Goal: Contribute content: Add original content to the website for others to see

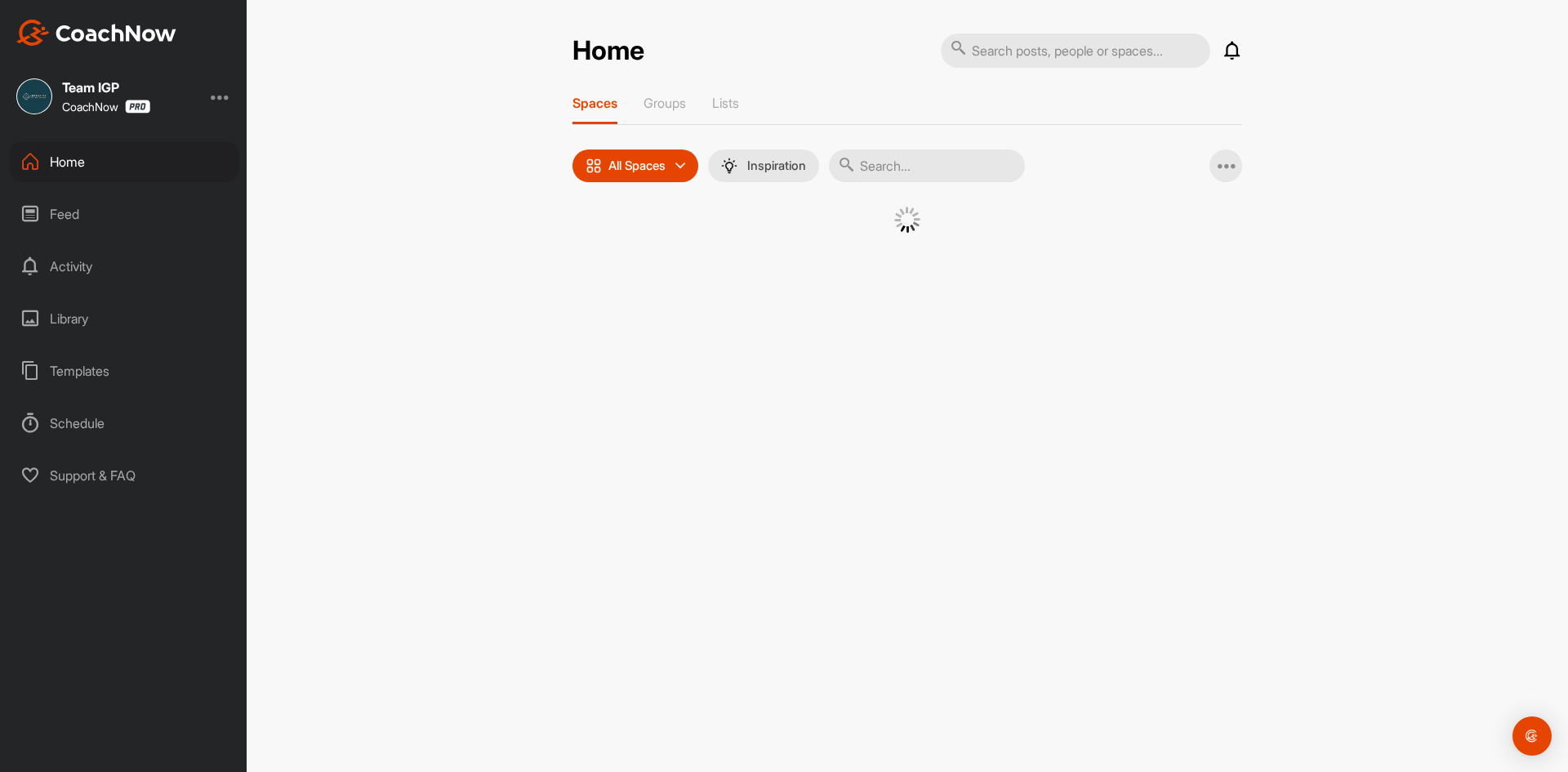
click at [905, 168] on input "text" at bounding box center [927, 165] width 196 height 33
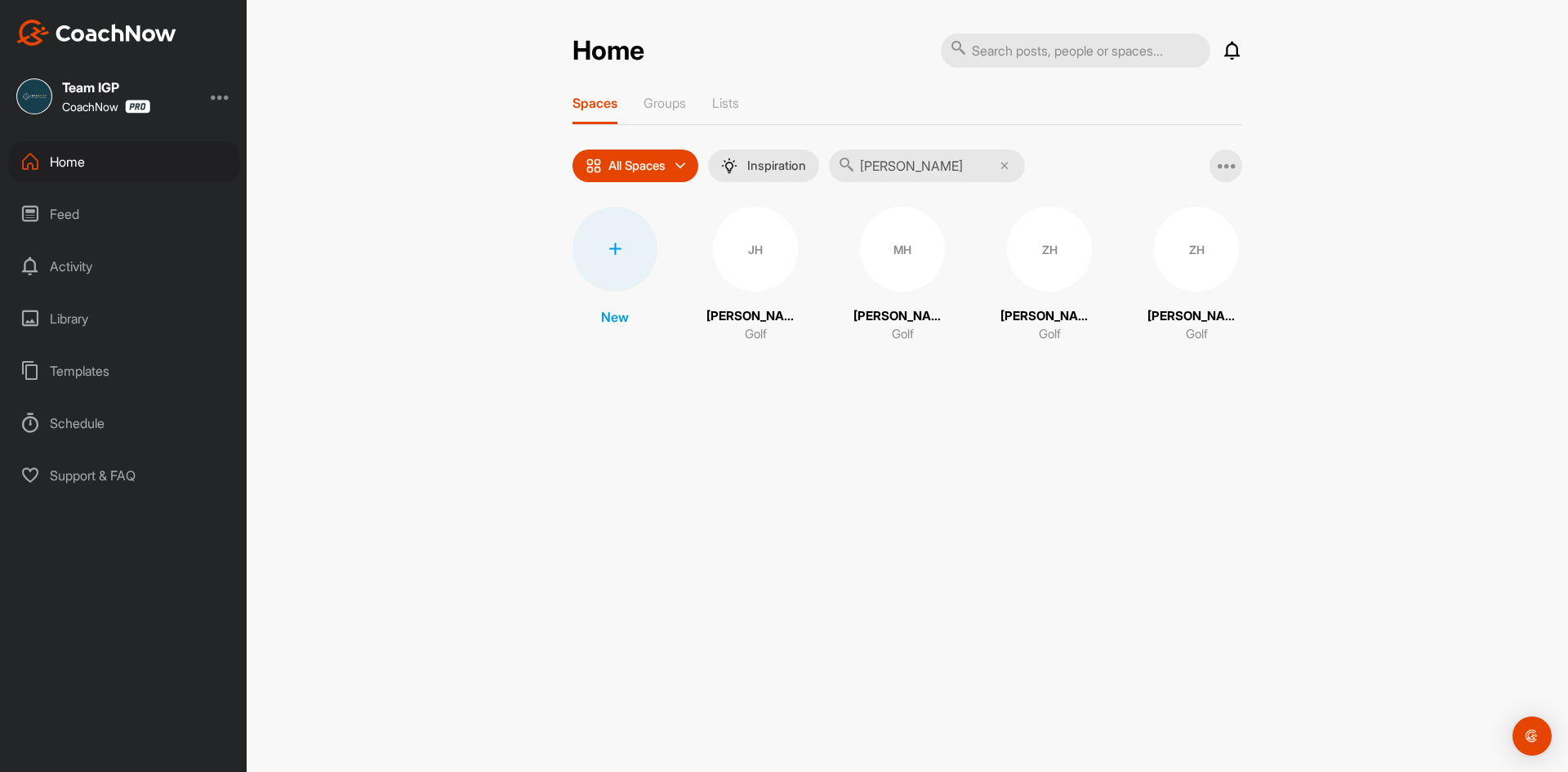
type input "[PERSON_NAME]"
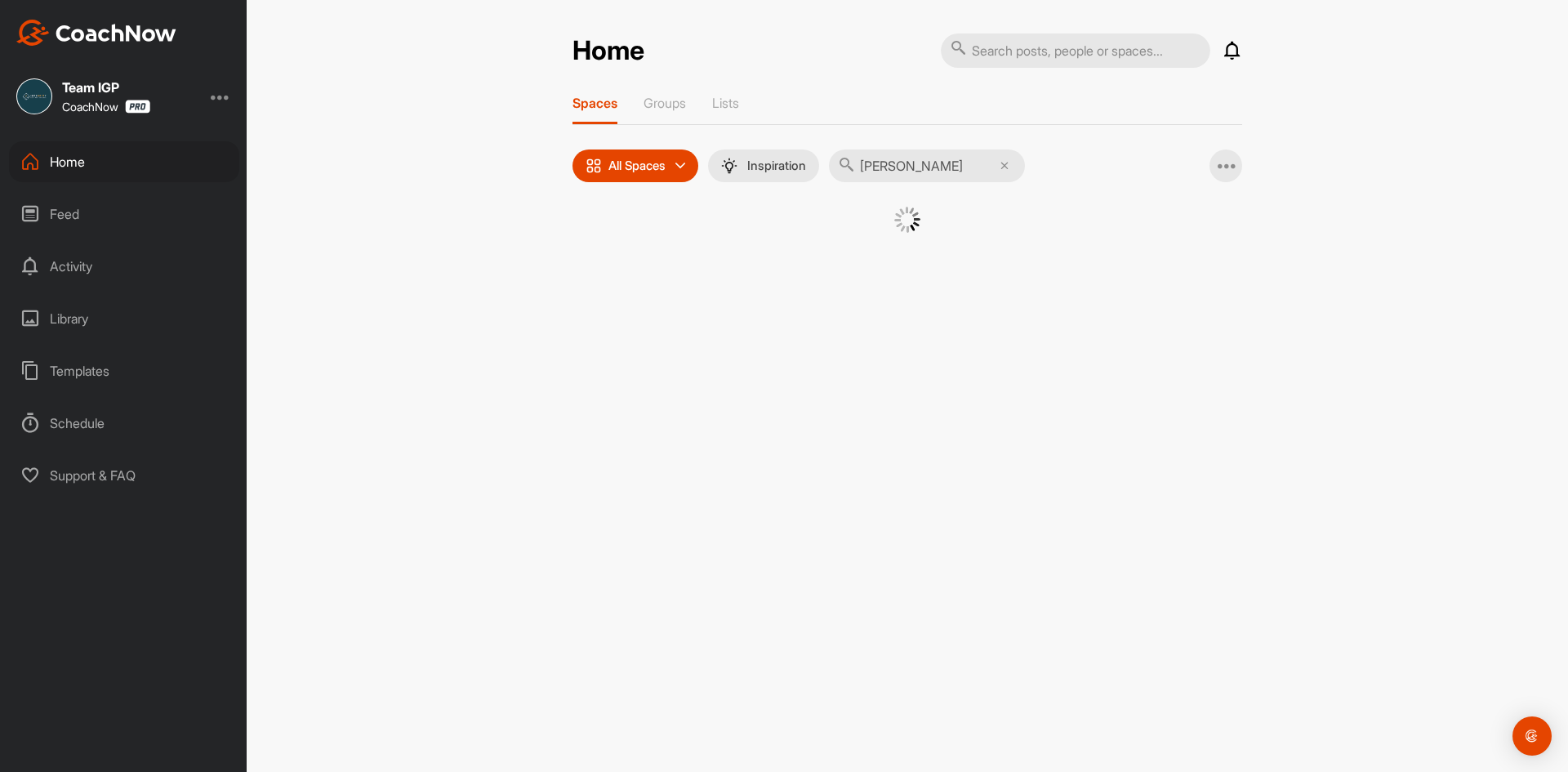
click at [910, 267] on div at bounding box center [907, 240] width 669 height 67
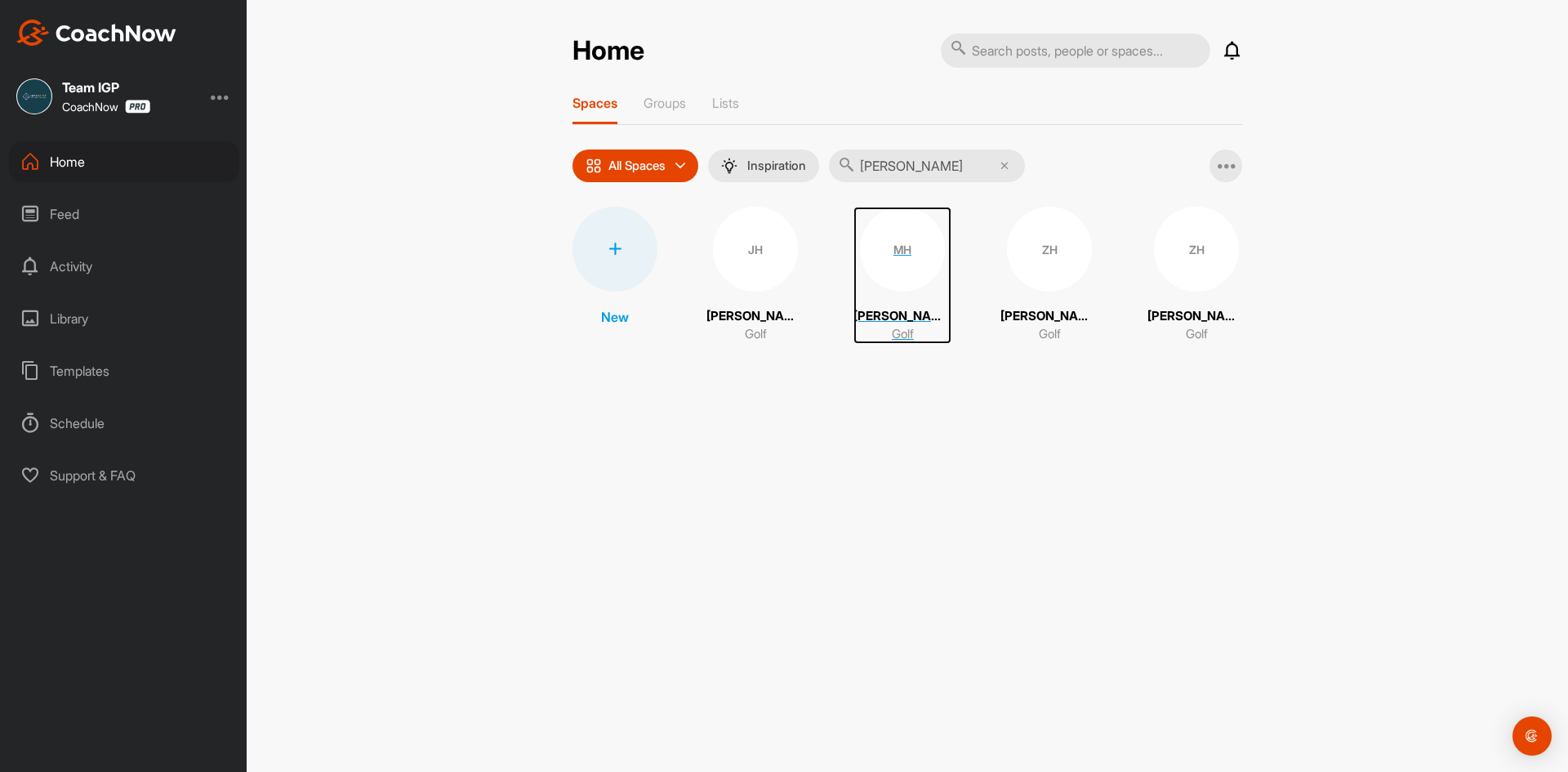
click at [910, 267] on div "MH" at bounding box center [902, 249] width 85 height 85
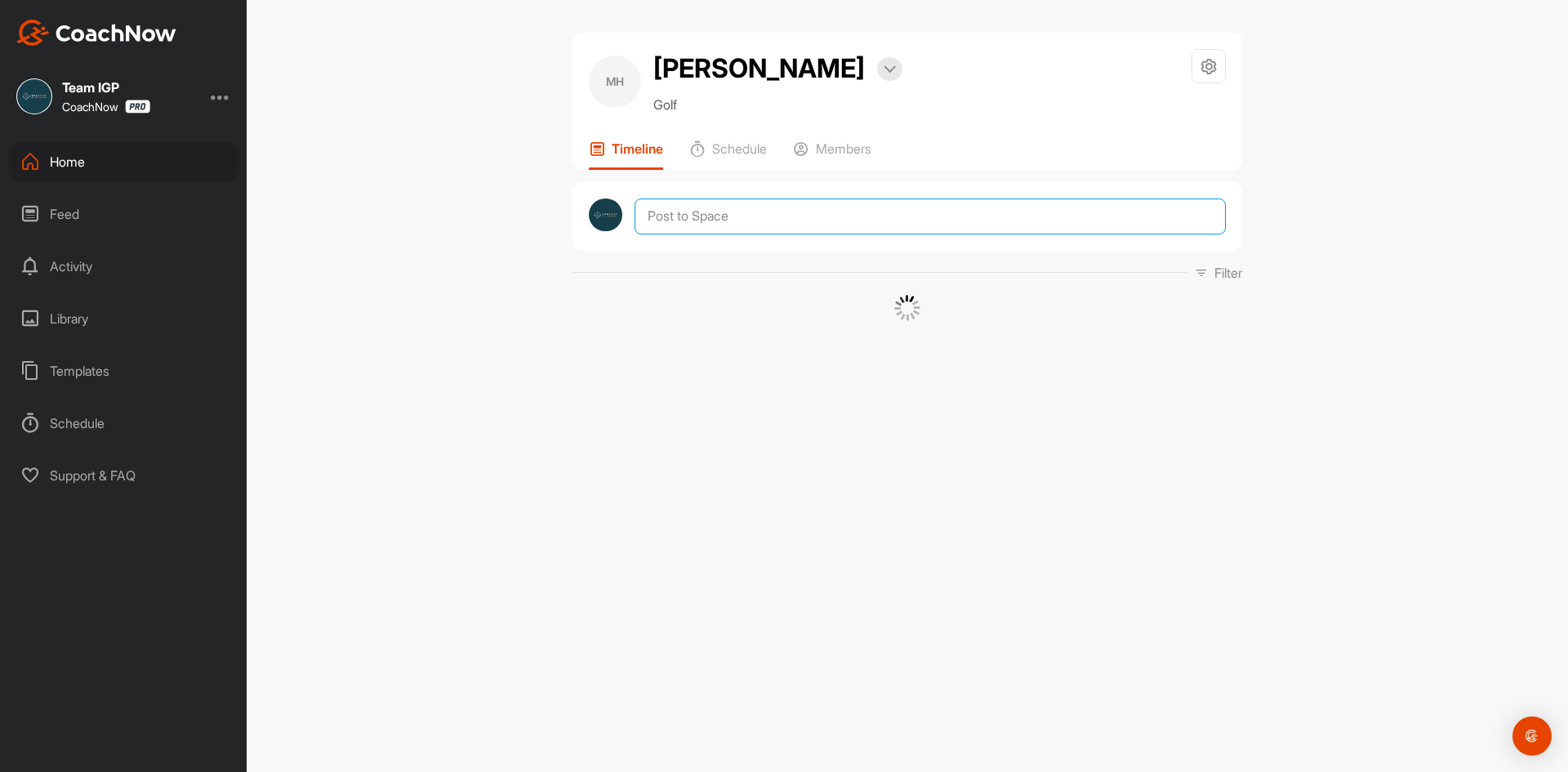
click at [853, 209] on textarea at bounding box center [930, 216] width 591 height 36
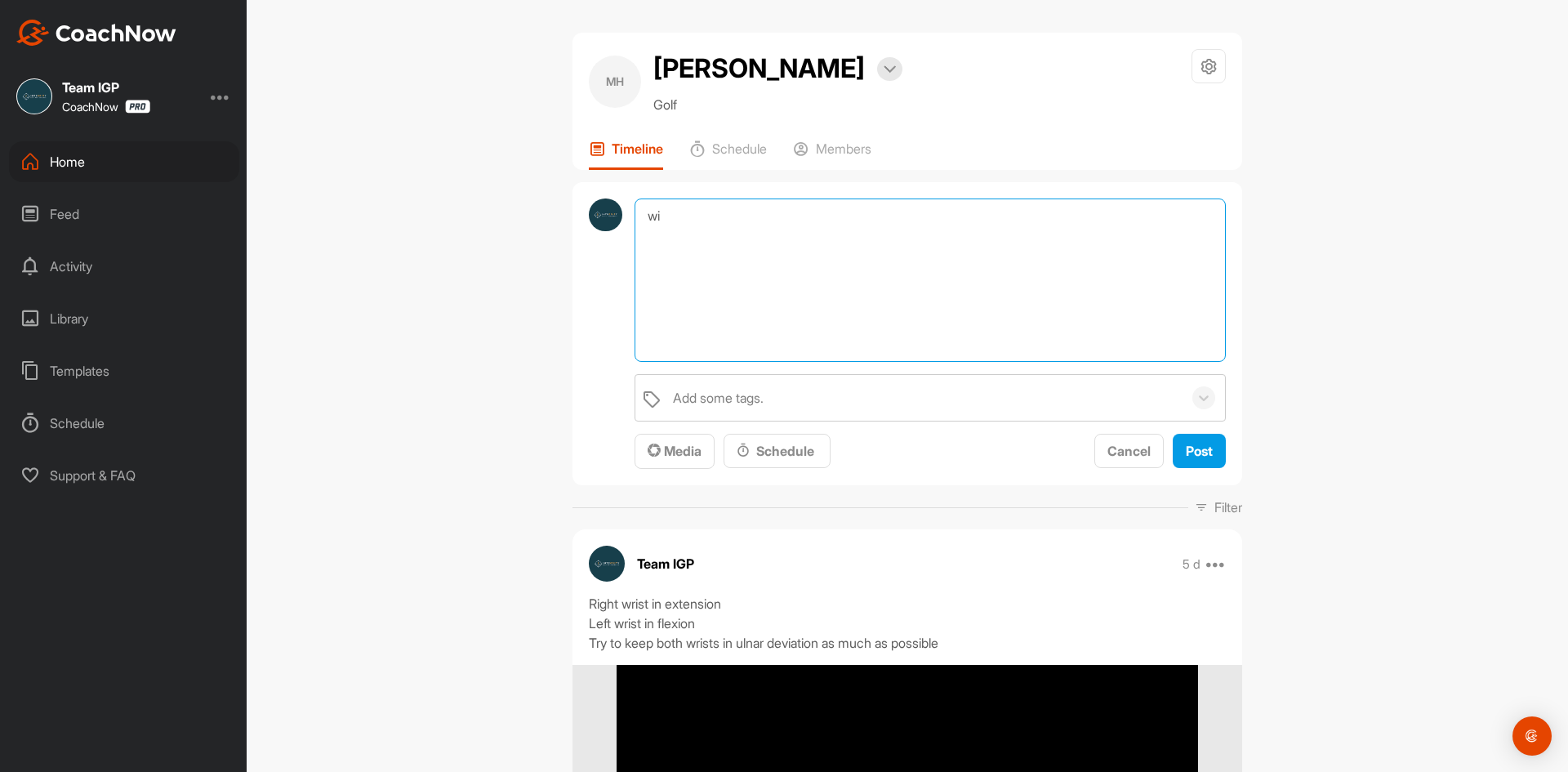
type textarea "w"
click at [877, 253] on textarea "Wide Backswing Right shoulder keeps the right elbow infront of shoulder not on …" at bounding box center [930, 279] width 591 height 163
click at [1079, 257] on textarea "Wide Backswing Right shoulder keeps the right elbow in front of shoulder not on…" at bounding box center [930, 279] width 591 height 163
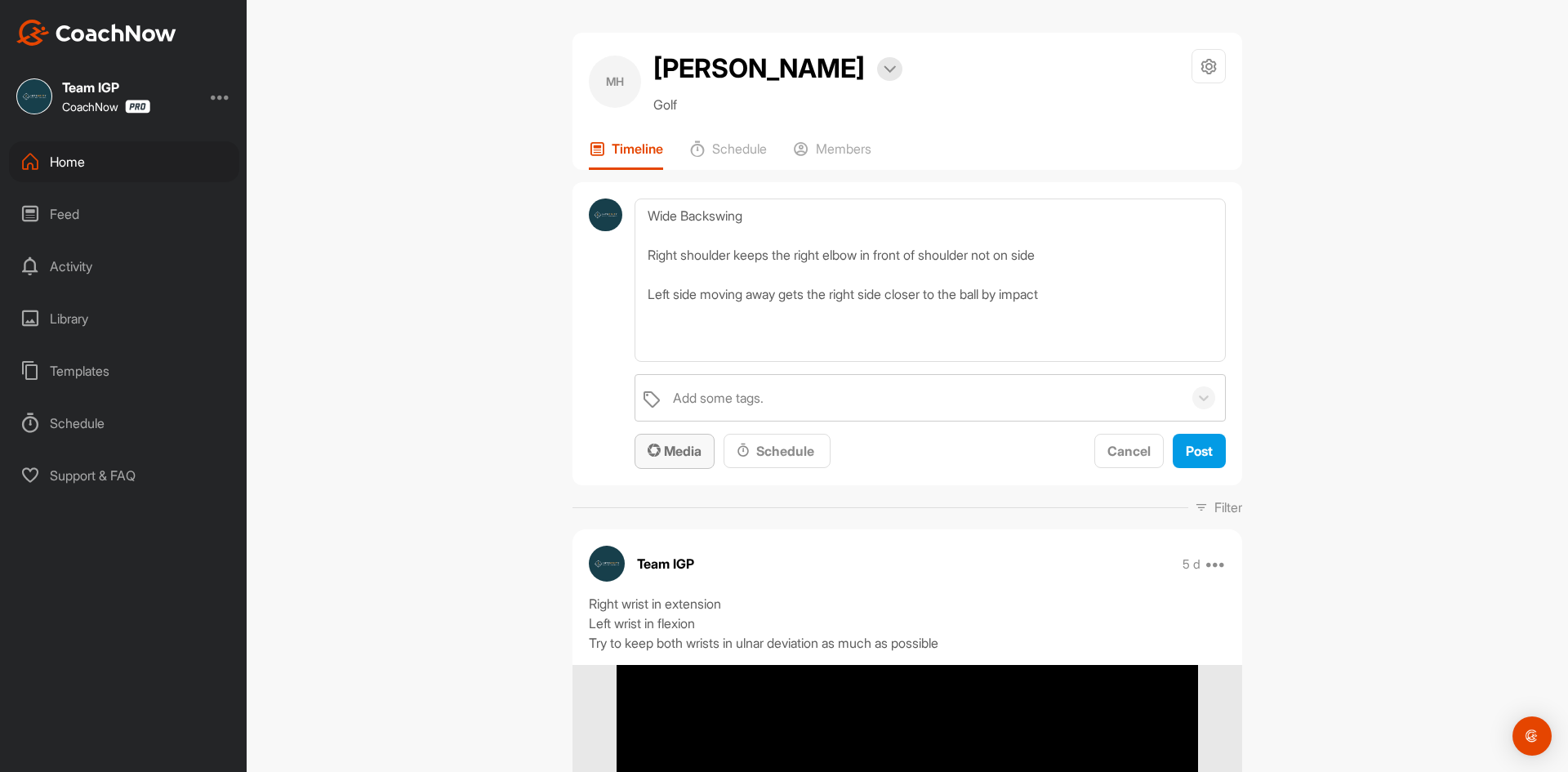
click at [675, 450] on span "Media" at bounding box center [674, 450] width 54 height 17
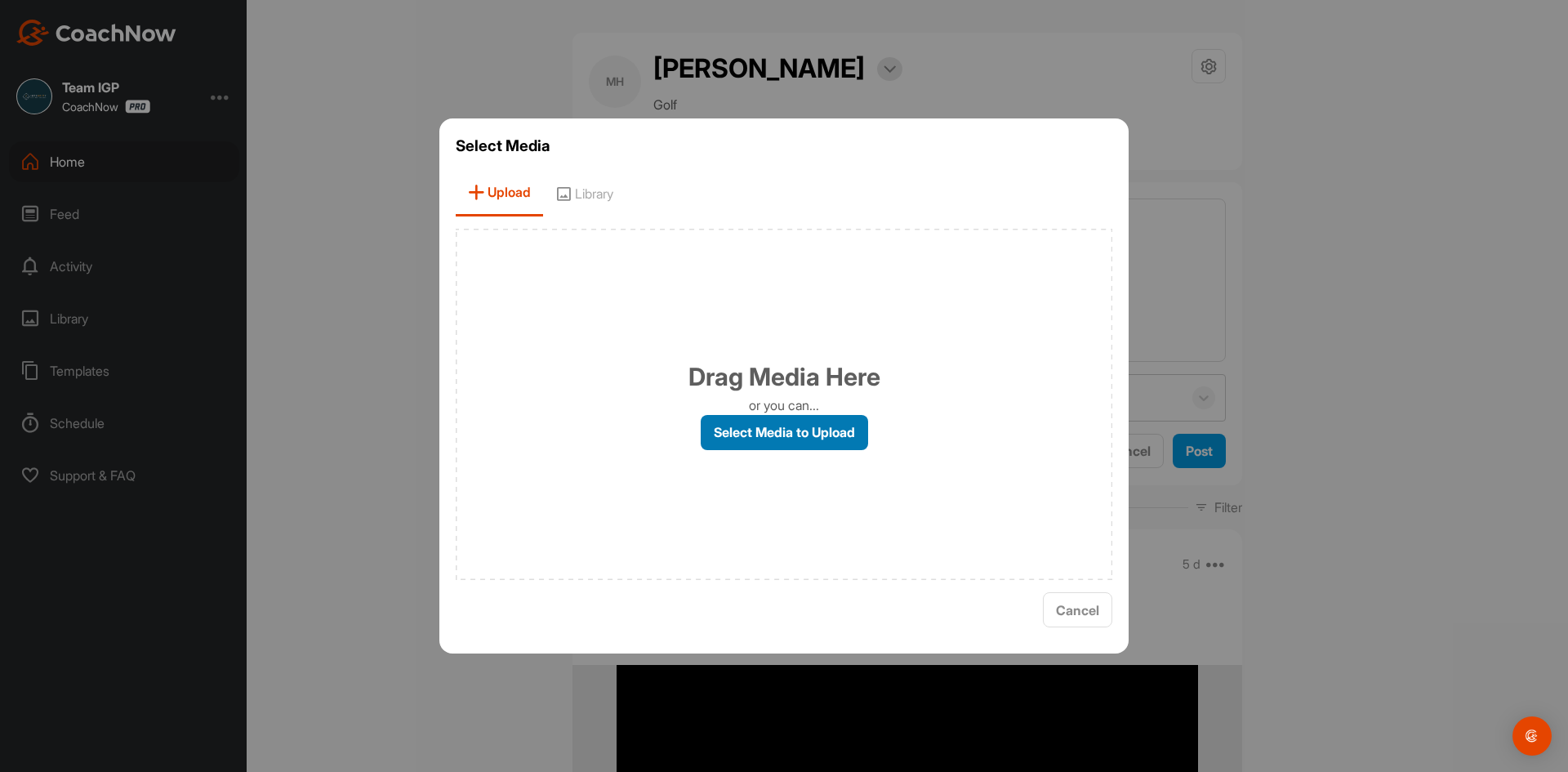
click at [748, 430] on label "Select Media to Upload" at bounding box center [785, 432] width 168 height 36
click at [0, 0] on input "Select Media to Upload" at bounding box center [0, 0] width 0 height 0
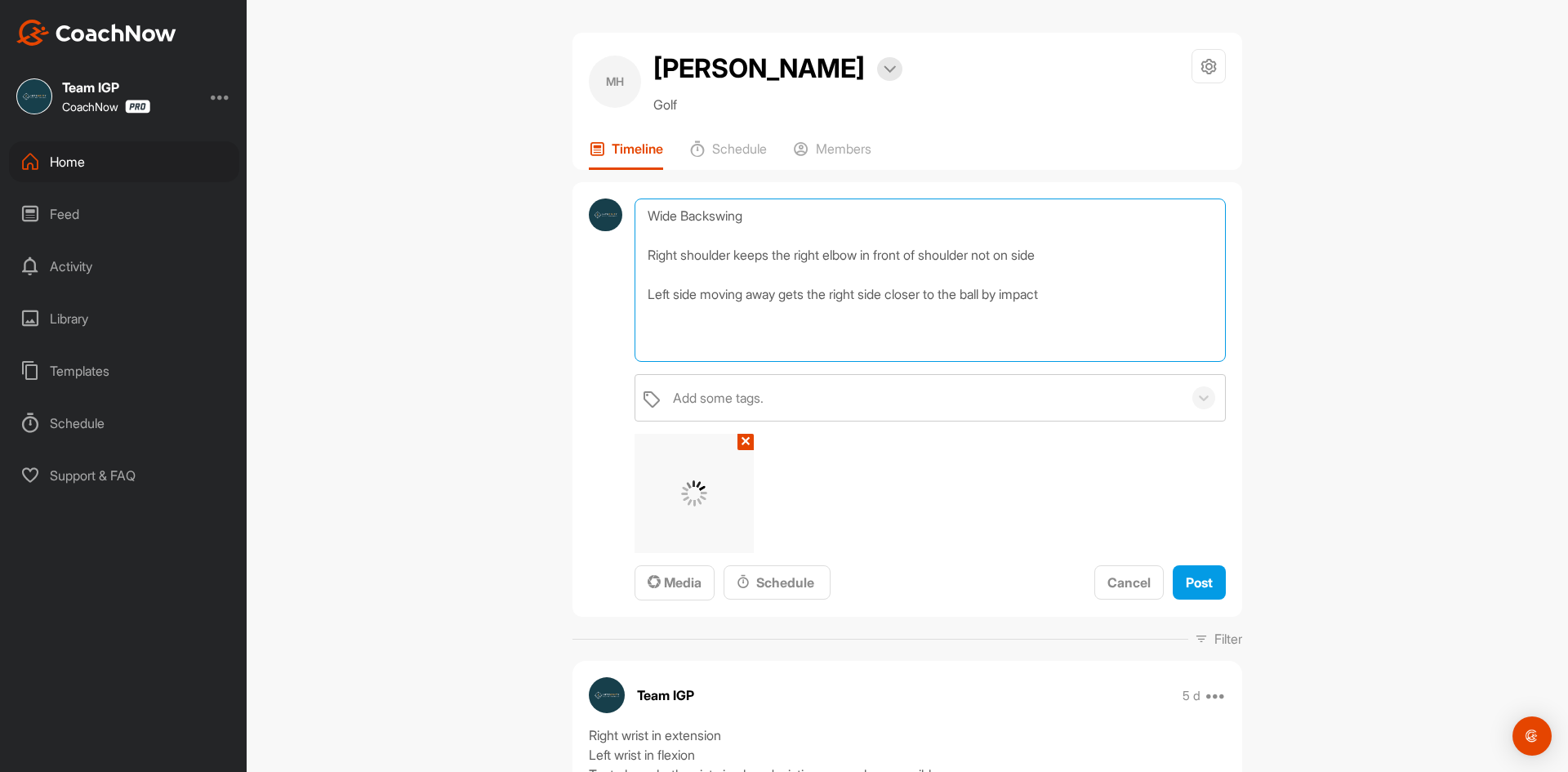
click at [834, 224] on textarea "Wide Backswing Right shoulder keeps the right elbow in front of shoulder not on…" at bounding box center [930, 279] width 591 height 163
type textarea "Wide Backswing. Quiet wrists until left arm parallel with the ground Right shou…"
click at [1192, 576] on span "Post" at bounding box center [1199, 581] width 27 height 17
